Goal: Task Accomplishment & Management: Use online tool/utility

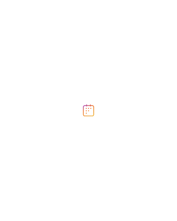
click at [168, 2] on div at bounding box center [88, 110] width 177 height 221
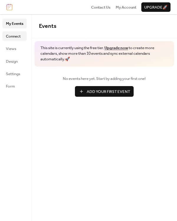
click at [20, 39] on span "Connect" at bounding box center [13, 36] width 15 height 6
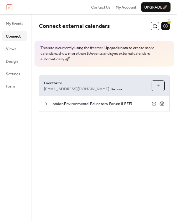
click at [152, 104] on icon at bounding box center [154, 104] width 4 height 4
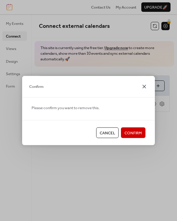
click at [142, 89] on icon at bounding box center [144, 86] width 7 height 7
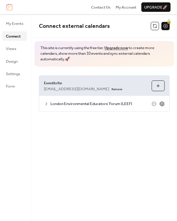
click at [161, 103] on icon at bounding box center [162, 103] width 5 height 5
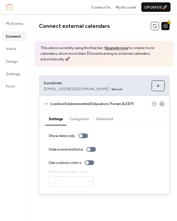
click at [83, 121] on button "Categories" at bounding box center [79, 117] width 26 height 13
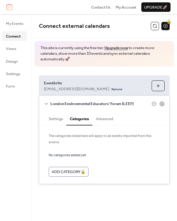
click at [111, 118] on button "Advanced" at bounding box center [104, 117] width 24 height 13
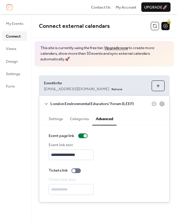
click at [126, 78] on div "Eventbrite leef@leef.london Remove Choose Organizers" at bounding box center [104, 86] width 130 height 20
click at [123, 76] on div "Eventbrite leef@leef.london Remove Choose Organizers" at bounding box center [104, 86] width 130 height 20
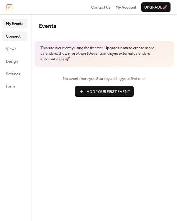
click at [13, 35] on span "Connect" at bounding box center [13, 36] width 15 height 6
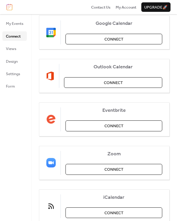
scroll to position [89, 0]
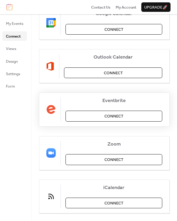
click at [107, 119] on span "Connect" at bounding box center [114, 116] width 19 height 6
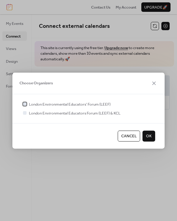
click at [70, 103] on span "London Environmental Educators' Forum (LEEF)" at bounding box center [70, 104] width 82 height 6
click at [23, 113] on div at bounding box center [25, 113] width 4 height 4
click at [26, 112] on div at bounding box center [25, 113] width 4 height 4
click at [24, 113] on div at bounding box center [25, 113] width 4 height 4
click at [25, 113] on div at bounding box center [25, 113] width 4 height 4
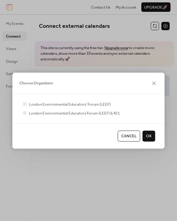
click at [103, 114] on span "London Environmental Educators Forum (LEEF) & KCL" at bounding box center [75, 113] width 92 height 6
click at [41, 104] on span "London Environmental Educators' Forum (LEEF)" at bounding box center [70, 104] width 82 height 6
click at [77, 105] on span "London Environmental Educators' Forum (LEEF)" at bounding box center [70, 104] width 82 height 6
click at [147, 136] on span "OK" at bounding box center [149, 136] width 6 height 6
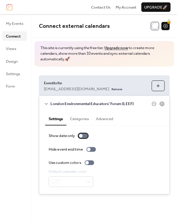
click at [85, 136] on div at bounding box center [83, 135] width 9 height 5
click at [155, 86] on button "Choose Organizers" at bounding box center [158, 85] width 13 height 11
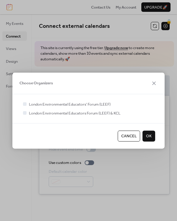
click at [151, 136] on span "OK" at bounding box center [149, 136] width 6 height 6
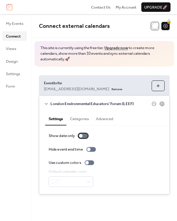
click at [83, 133] on label "Show date only" at bounding box center [70, 136] width 42 height 6
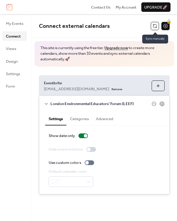
click at [155, 23] on button at bounding box center [155, 26] width 8 height 8
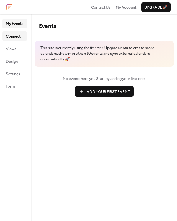
click at [9, 38] on span "Connect" at bounding box center [13, 36] width 15 height 6
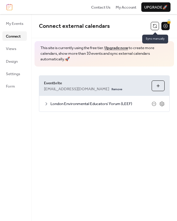
click at [154, 23] on button at bounding box center [155, 26] width 8 height 8
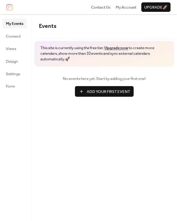
click at [122, 47] on link "Upgrade now" at bounding box center [117, 48] width 24 height 8
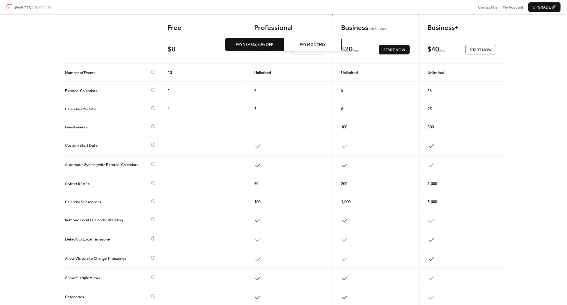
scroll to position [59, 0]
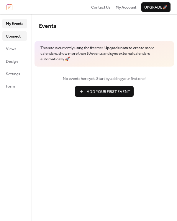
click at [19, 38] on span "Connect" at bounding box center [13, 36] width 15 height 6
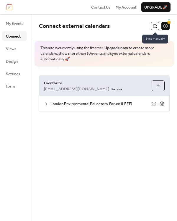
click at [152, 24] on button at bounding box center [155, 26] width 8 height 8
